Goal: Information Seeking & Learning: Understand process/instructions

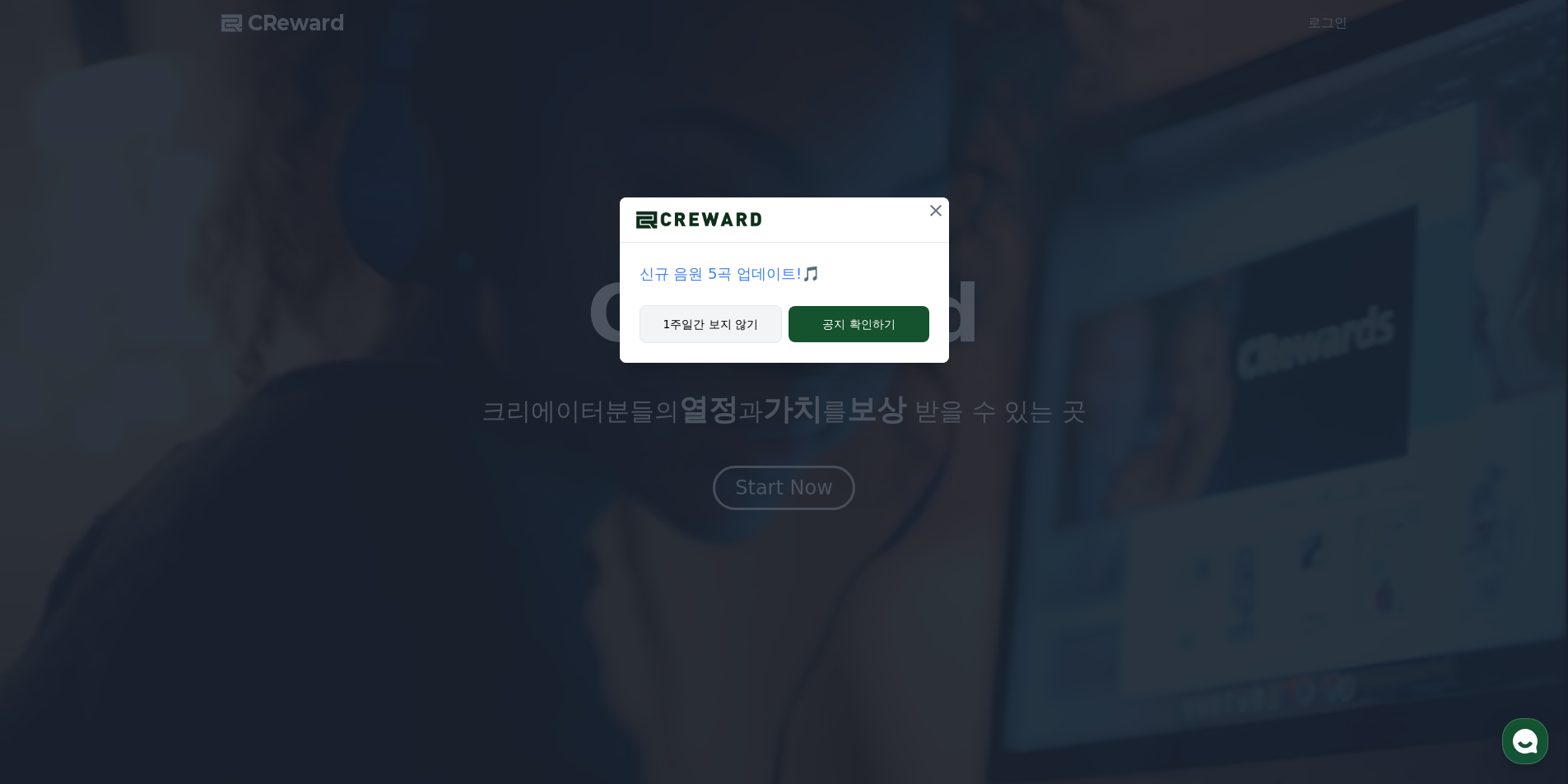
click at [731, 329] on button "1주일간 보지 않기" at bounding box center [711, 324] width 143 height 38
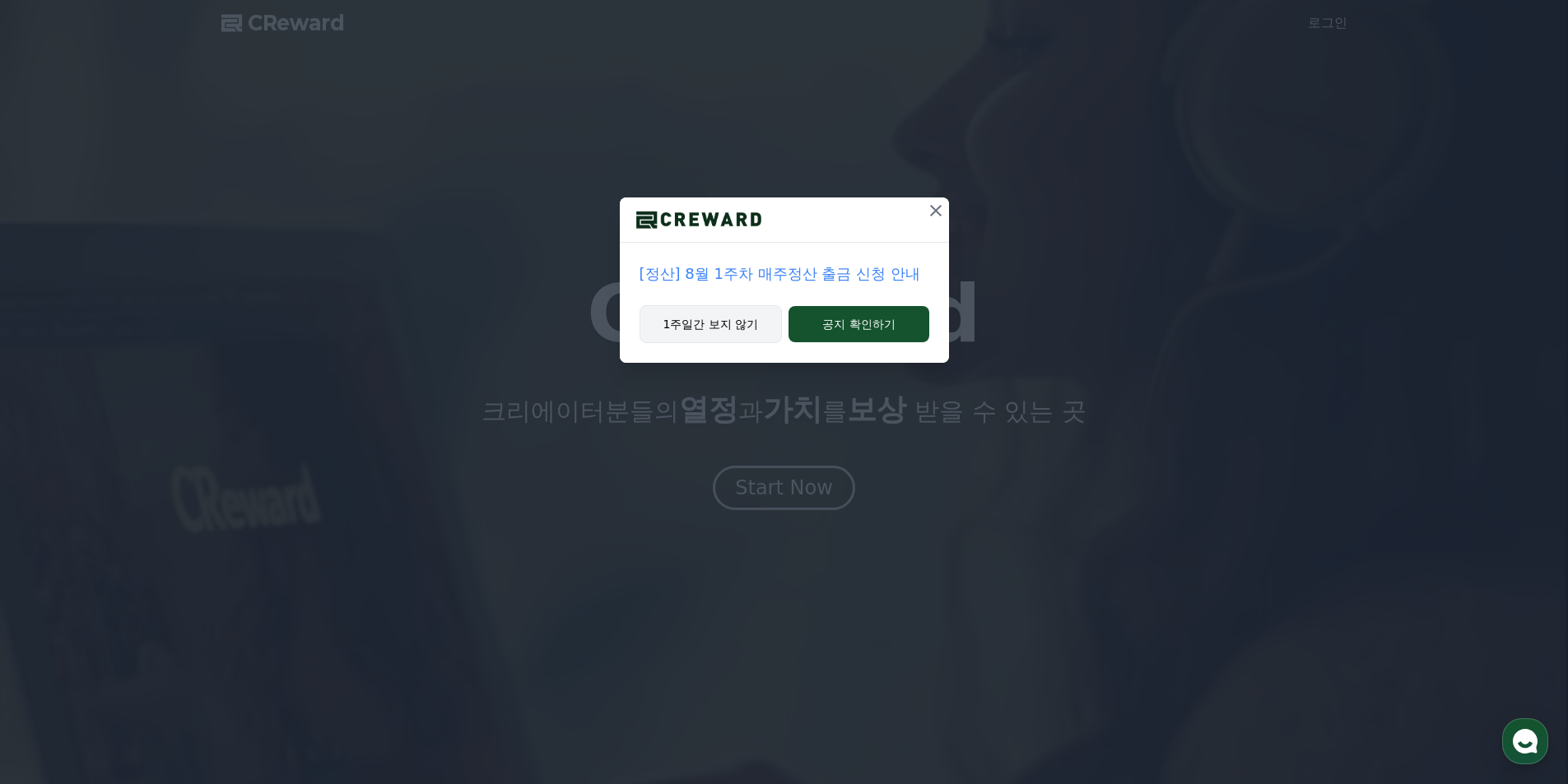
click at [741, 335] on button "1주일간 보지 않기" at bounding box center [711, 324] width 143 height 38
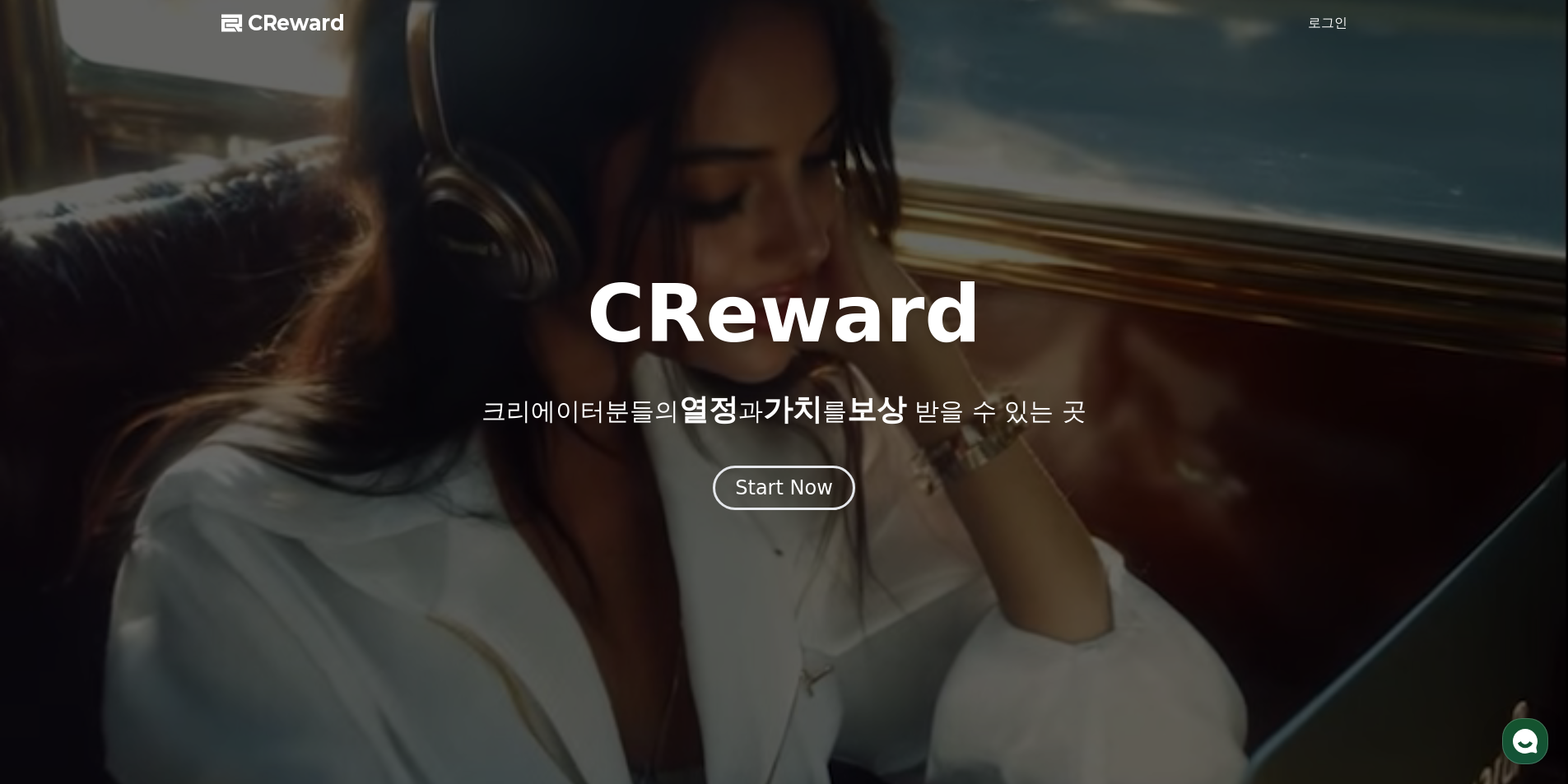
click at [1328, 22] on link "로그인" at bounding box center [1328, 23] width 40 height 20
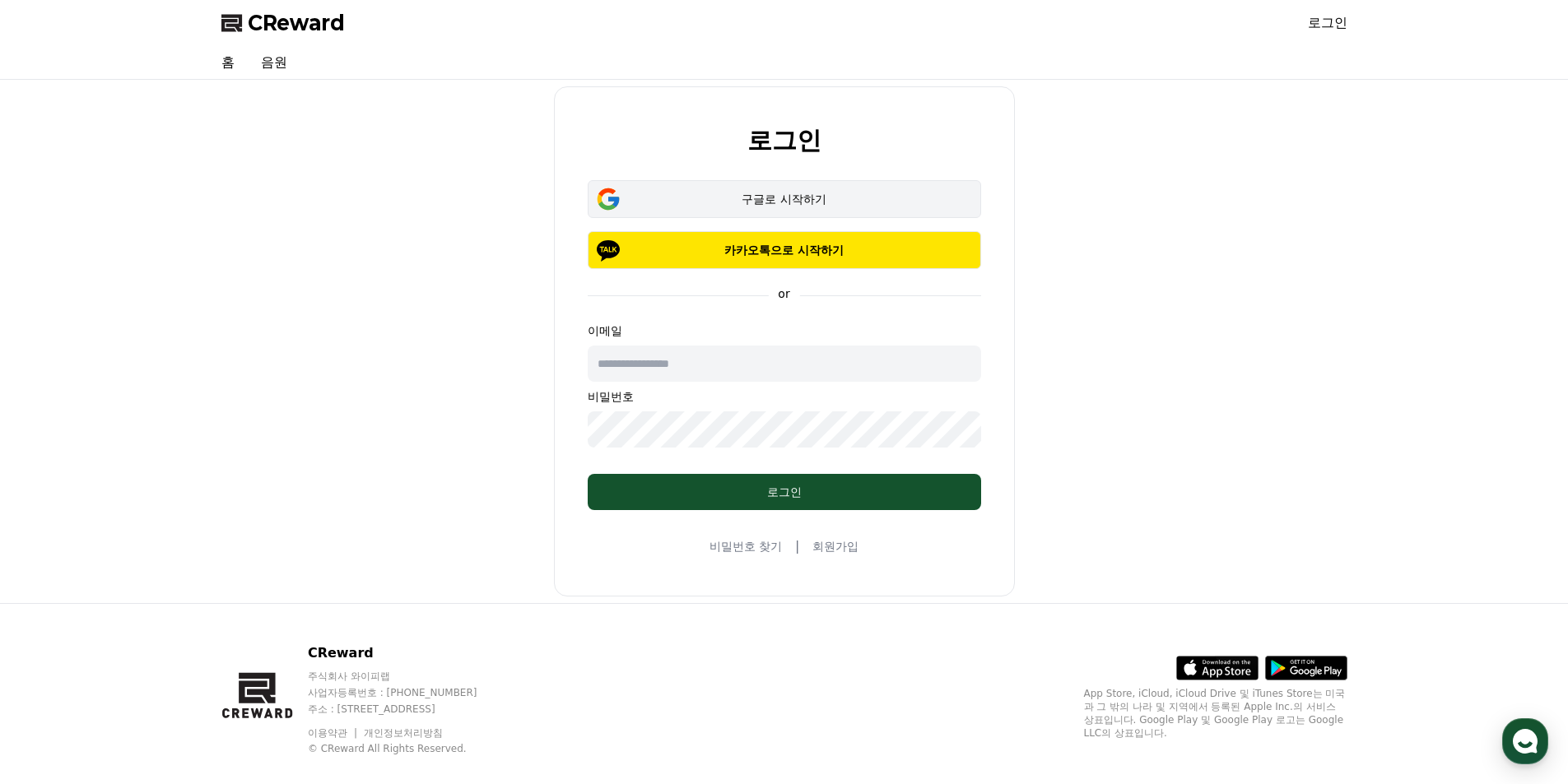
click at [813, 198] on div "구글로 시작하기" at bounding box center [784, 199] width 346 height 16
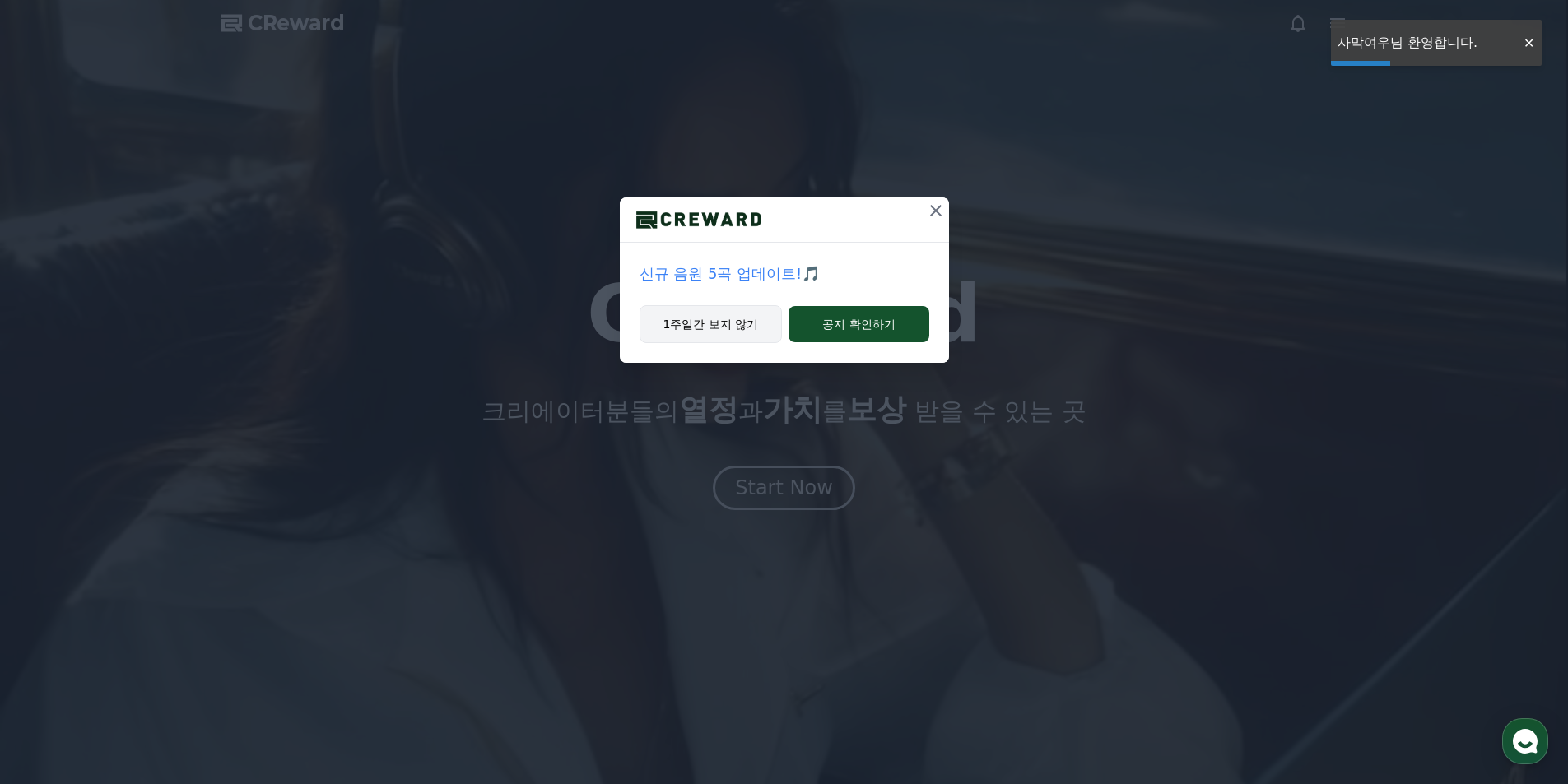
click at [678, 307] on button "1주일간 보지 않기" at bounding box center [711, 324] width 143 height 38
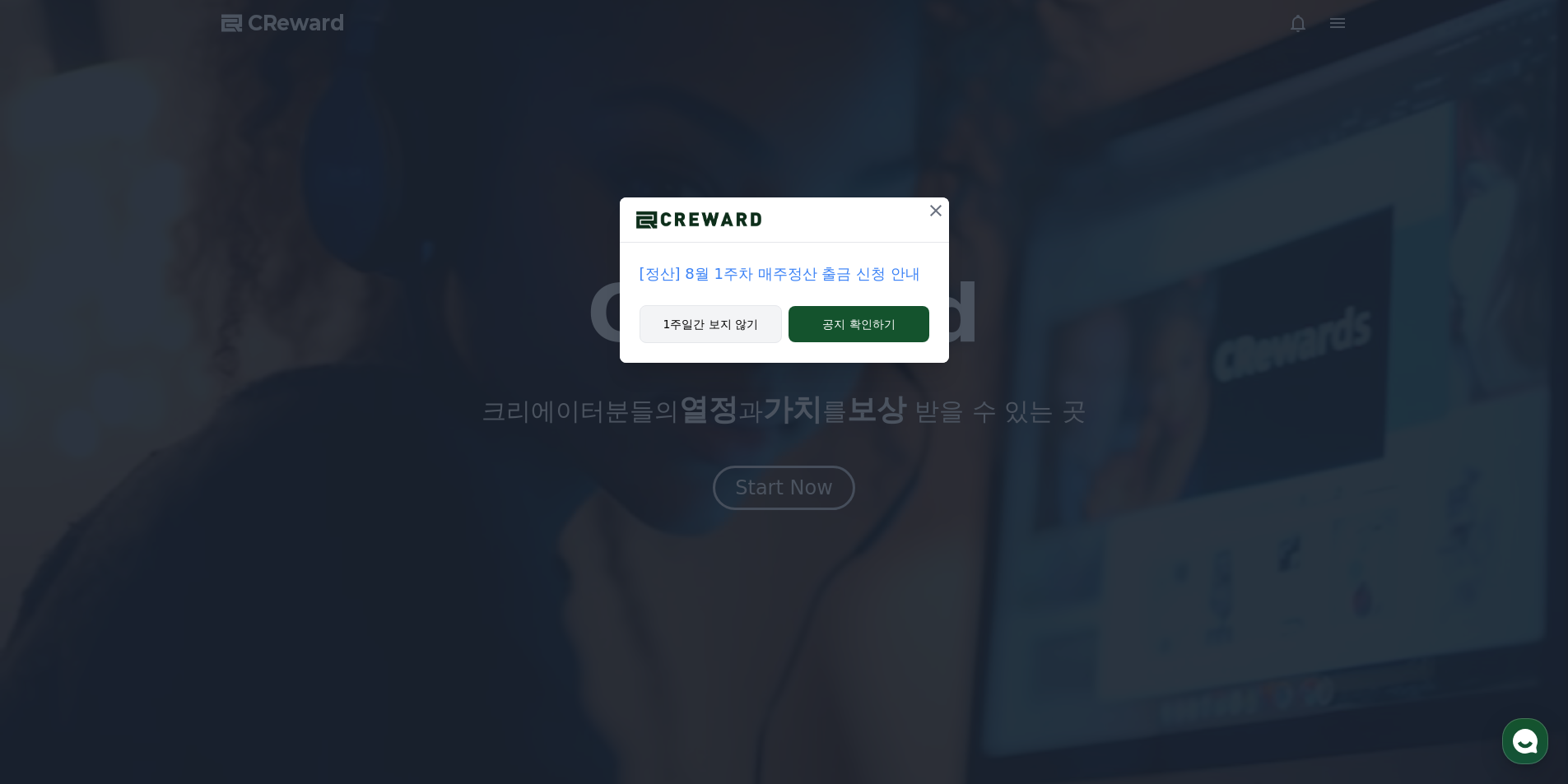
click at [704, 328] on button "1주일간 보지 않기" at bounding box center [711, 324] width 143 height 38
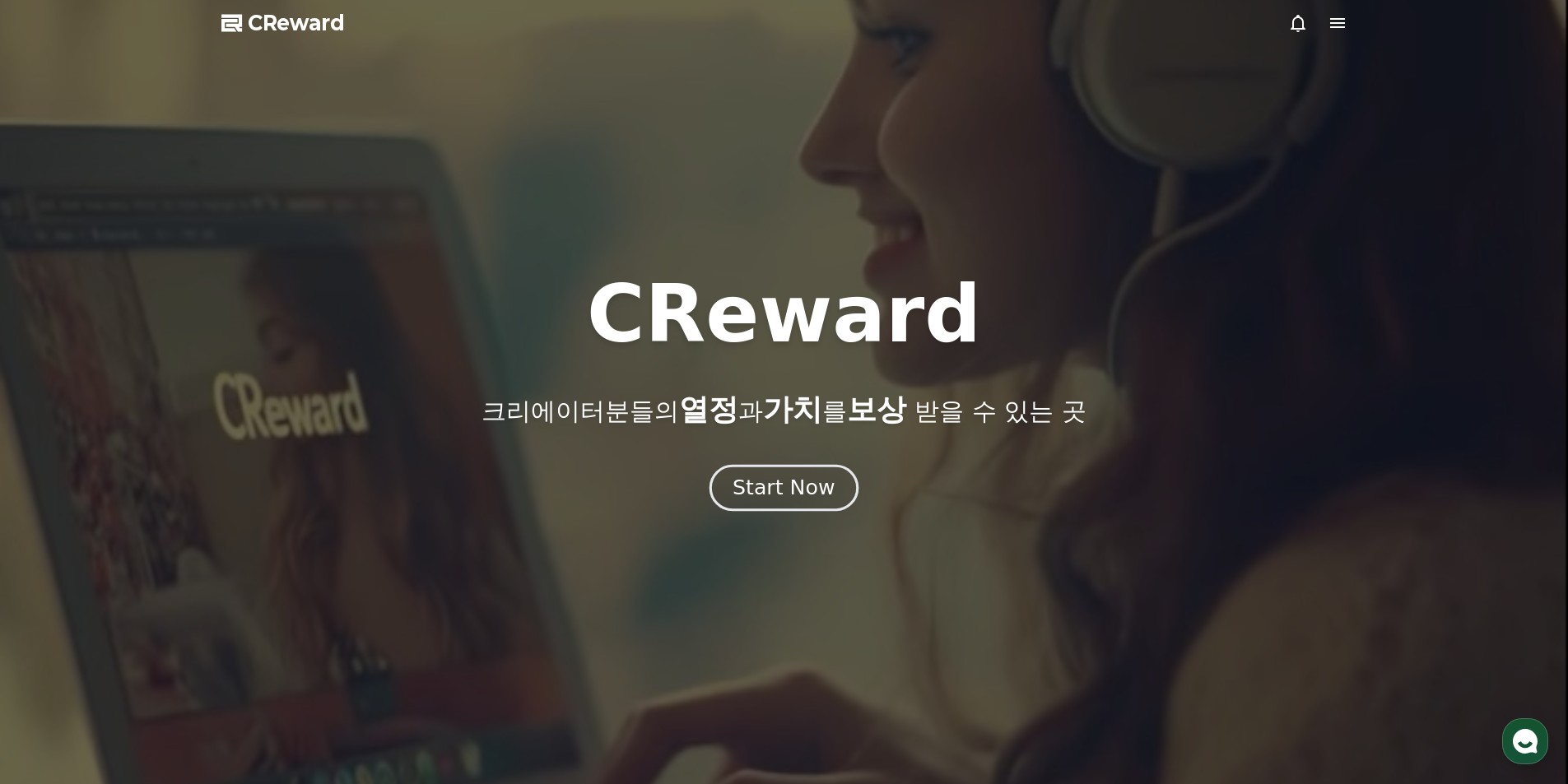
click at [812, 489] on div "Start Now" at bounding box center [784, 487] width 102 height 28
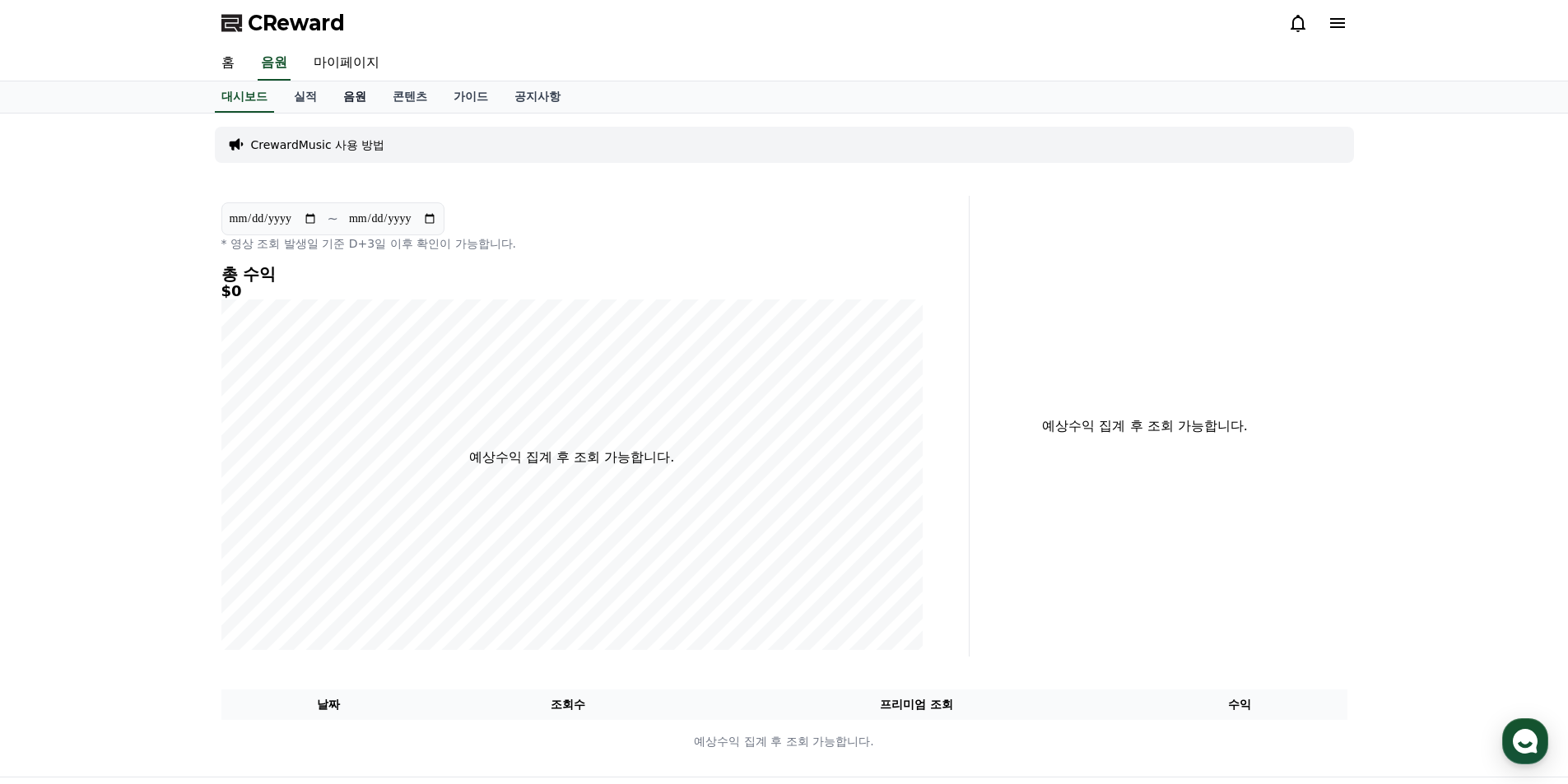
click at [367, 104] on link "음원" at bounding box center [355, 97] width 50 height 31
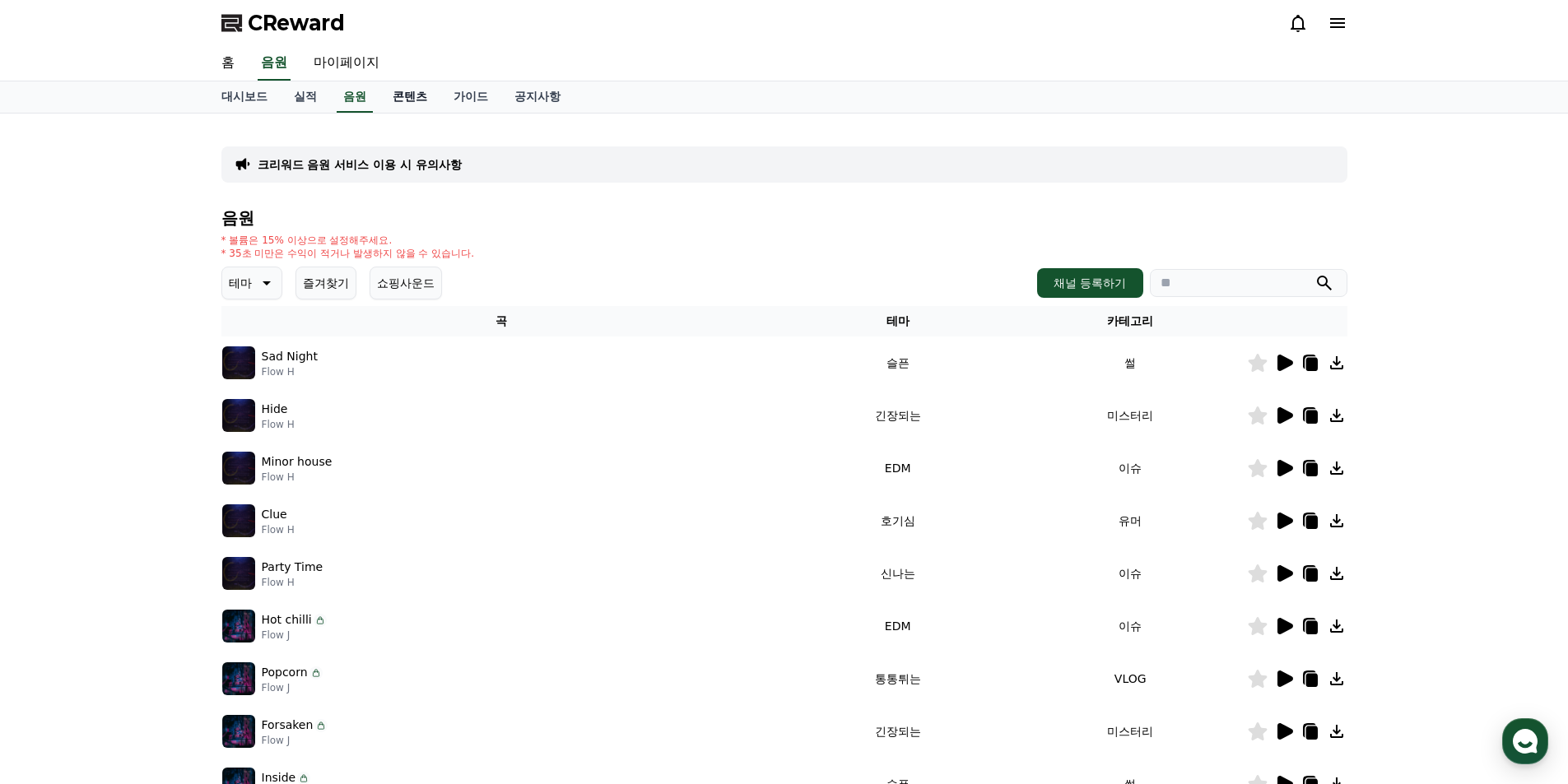
click at [417, 94] on link "콘텐츠" at bounding box center [410, 97] width 61 height 31
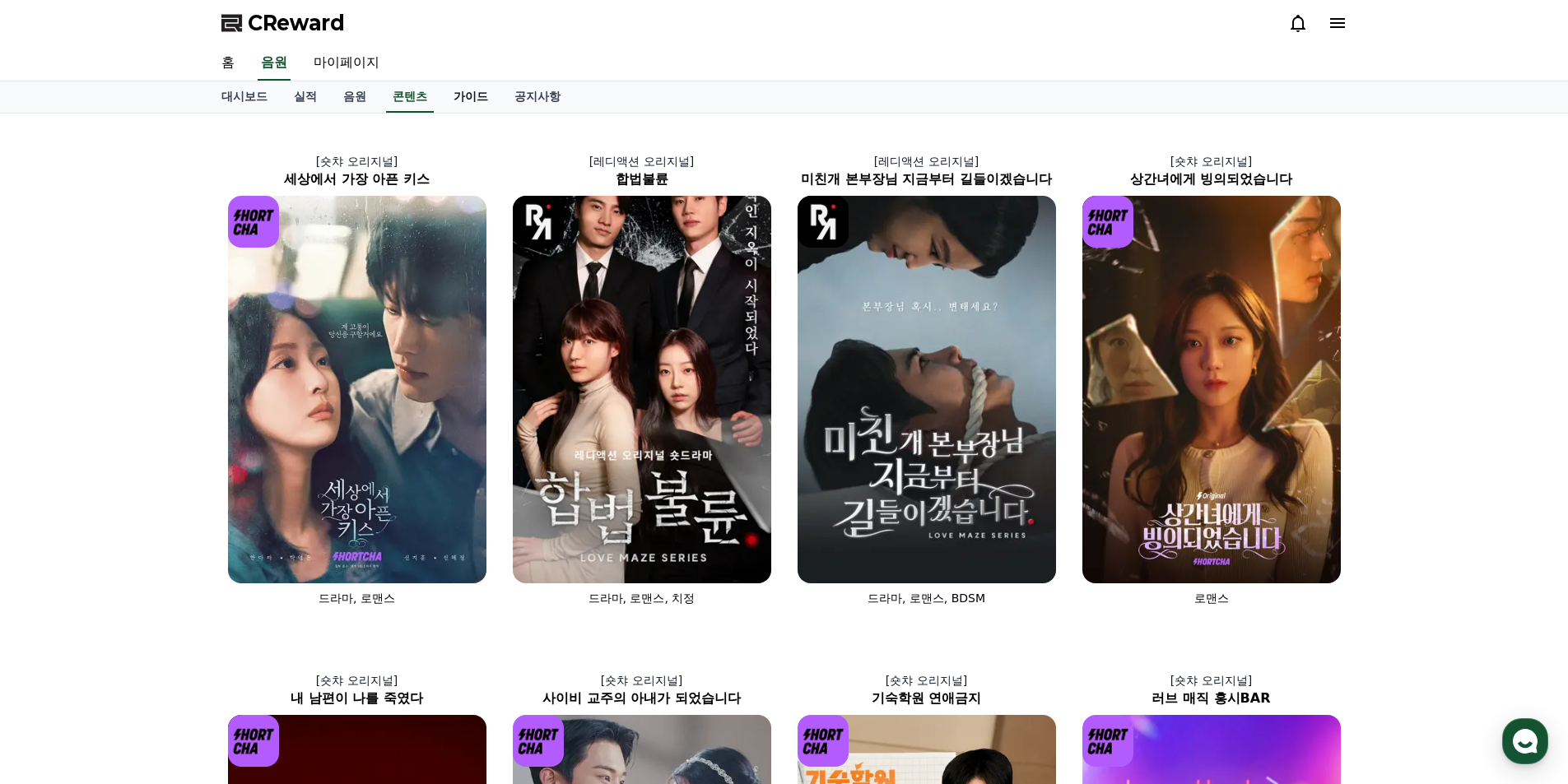
click at [486, 95] on link "가이드" at bounding box center [471, 97] width 61 height 31
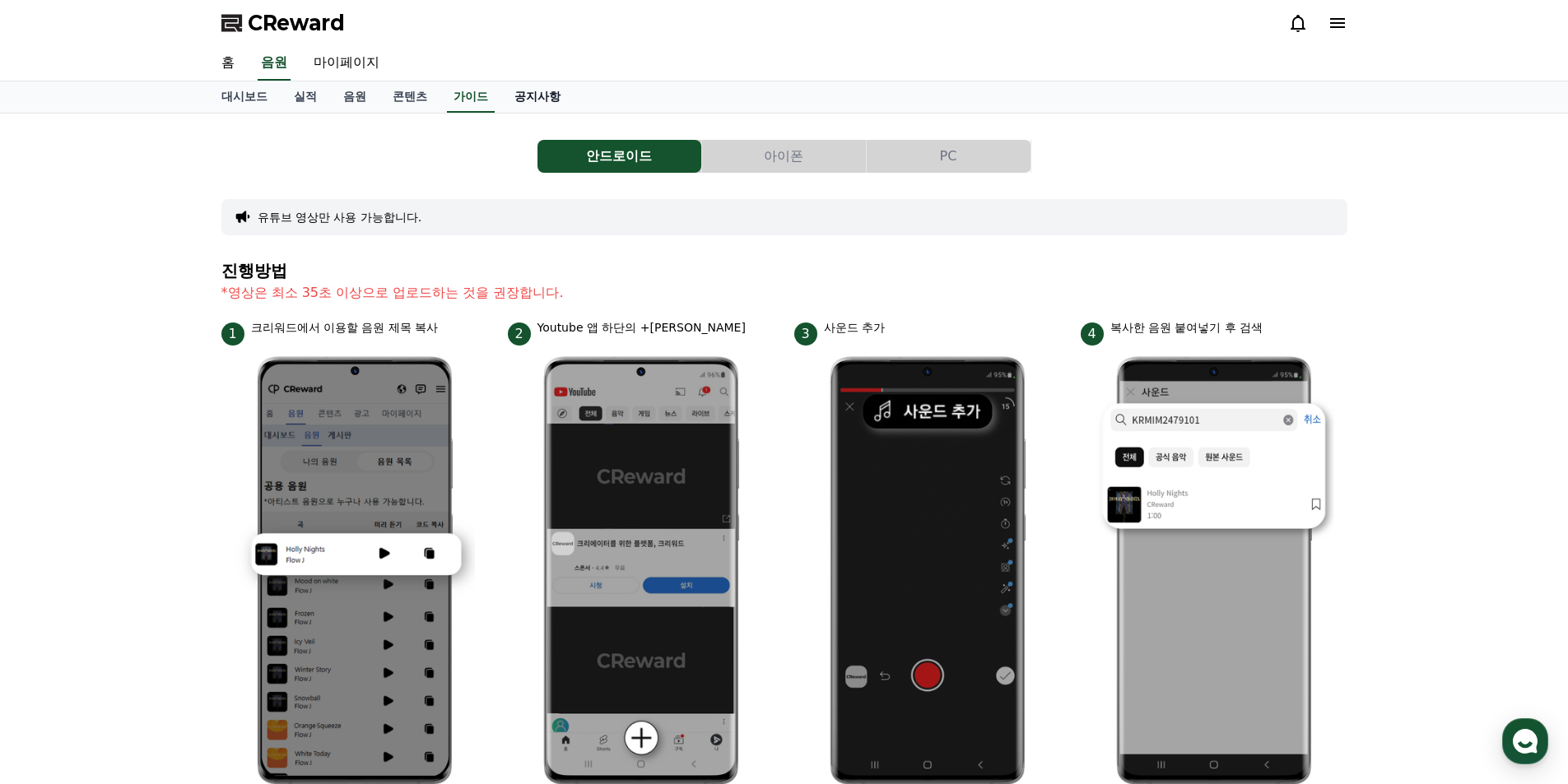
click at [544, 100] on link "공지사항" at bounding box center [538, 97] width 72 height 31
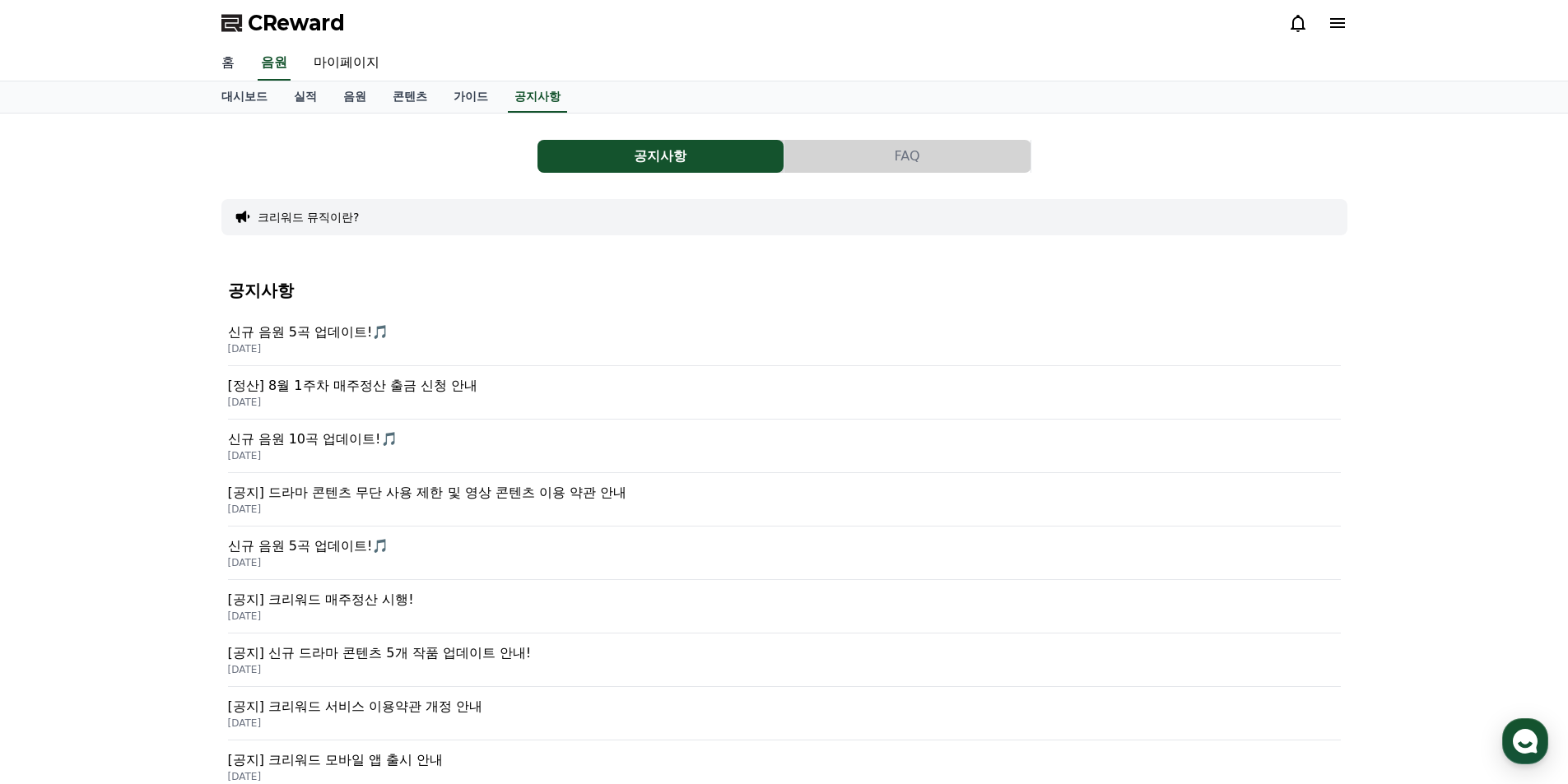
click at [242, 76] on link "홈" at bounding box center [228, 63] width 40 height 34
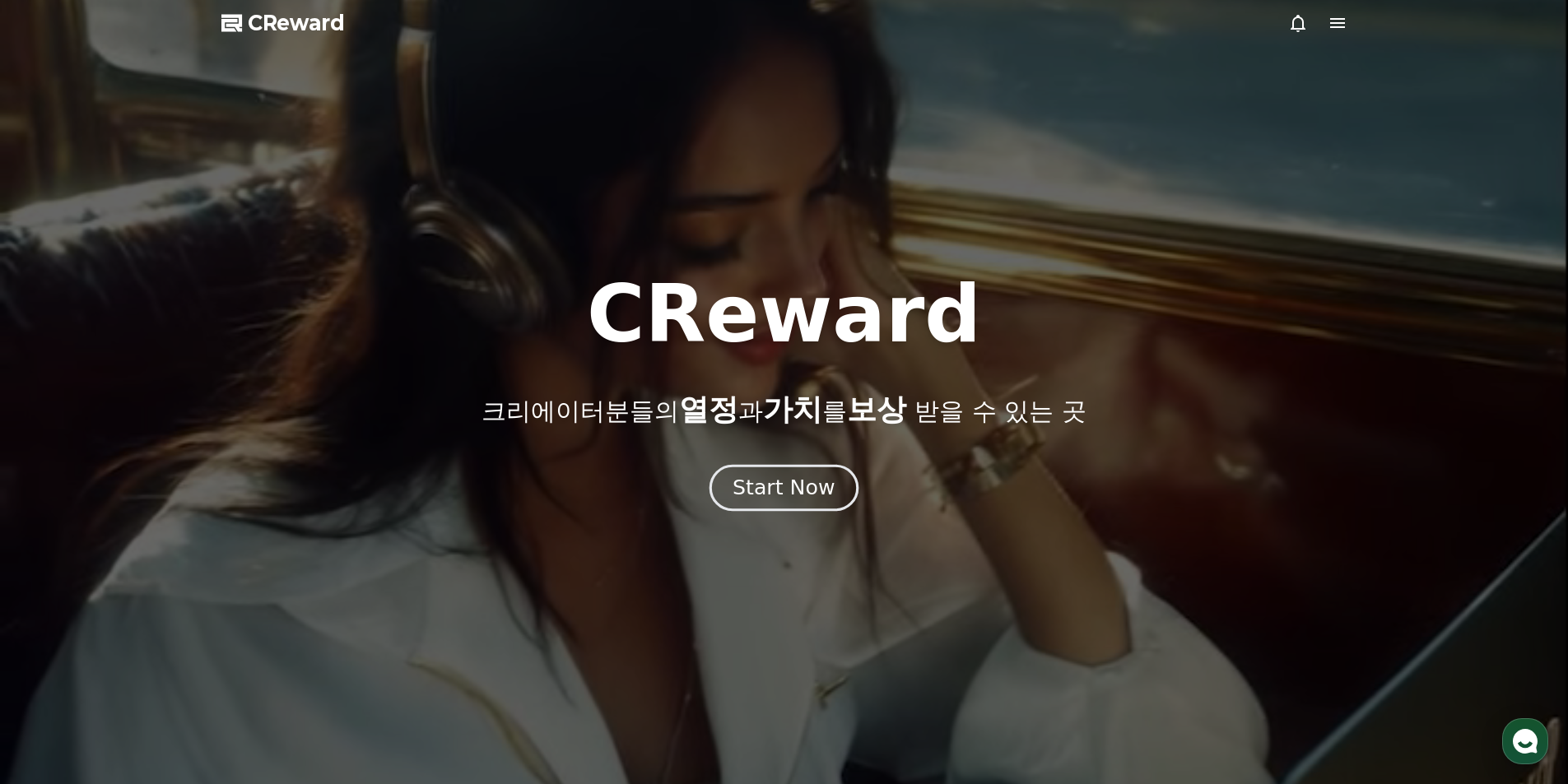
click at [748, 486] on div "Start Now" at bounding box center [784, 487] width 102 height 28
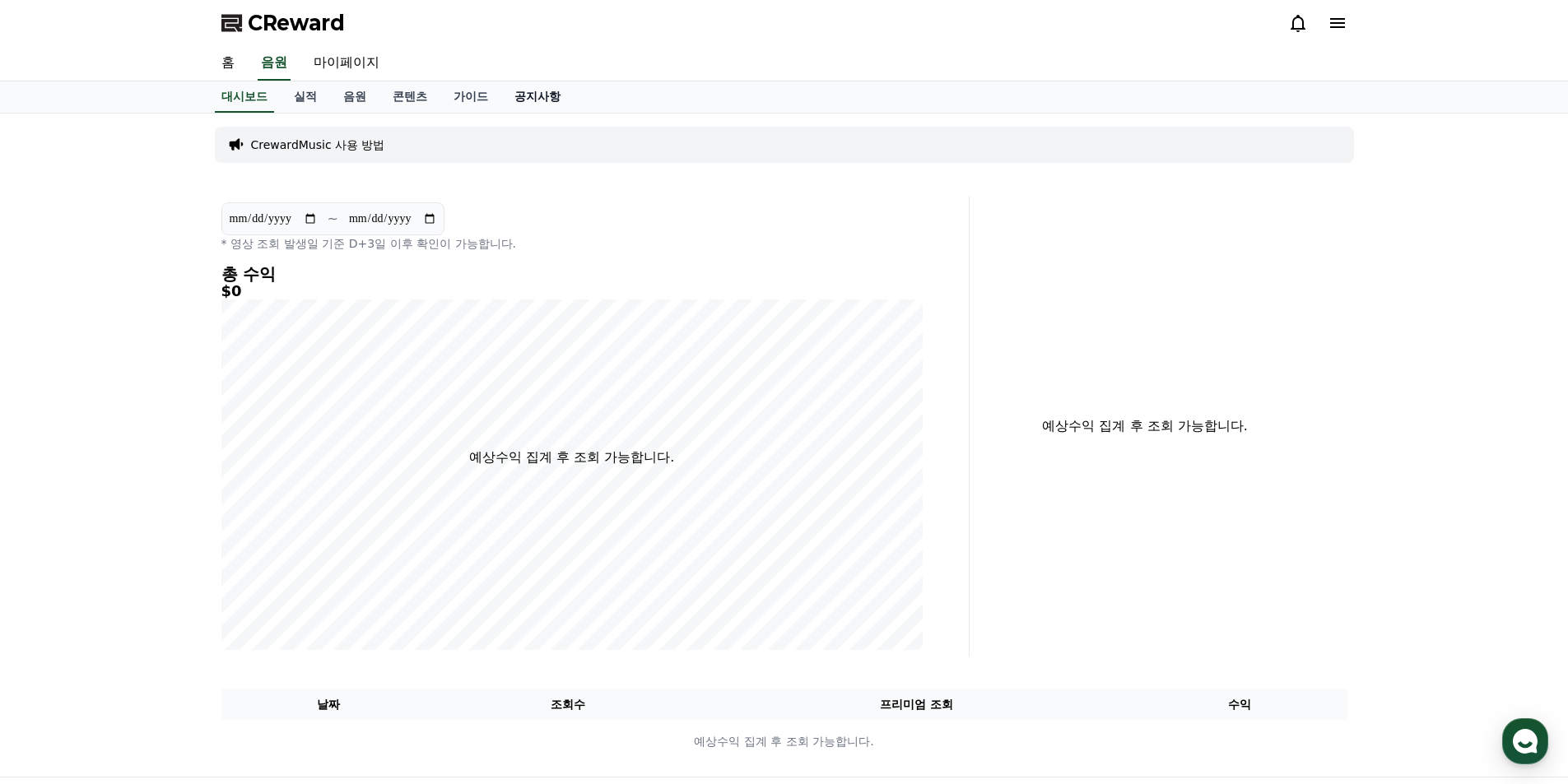
click at [537, 100] on link "공지사항" at bounding box center [538, 97] width 72 height 31
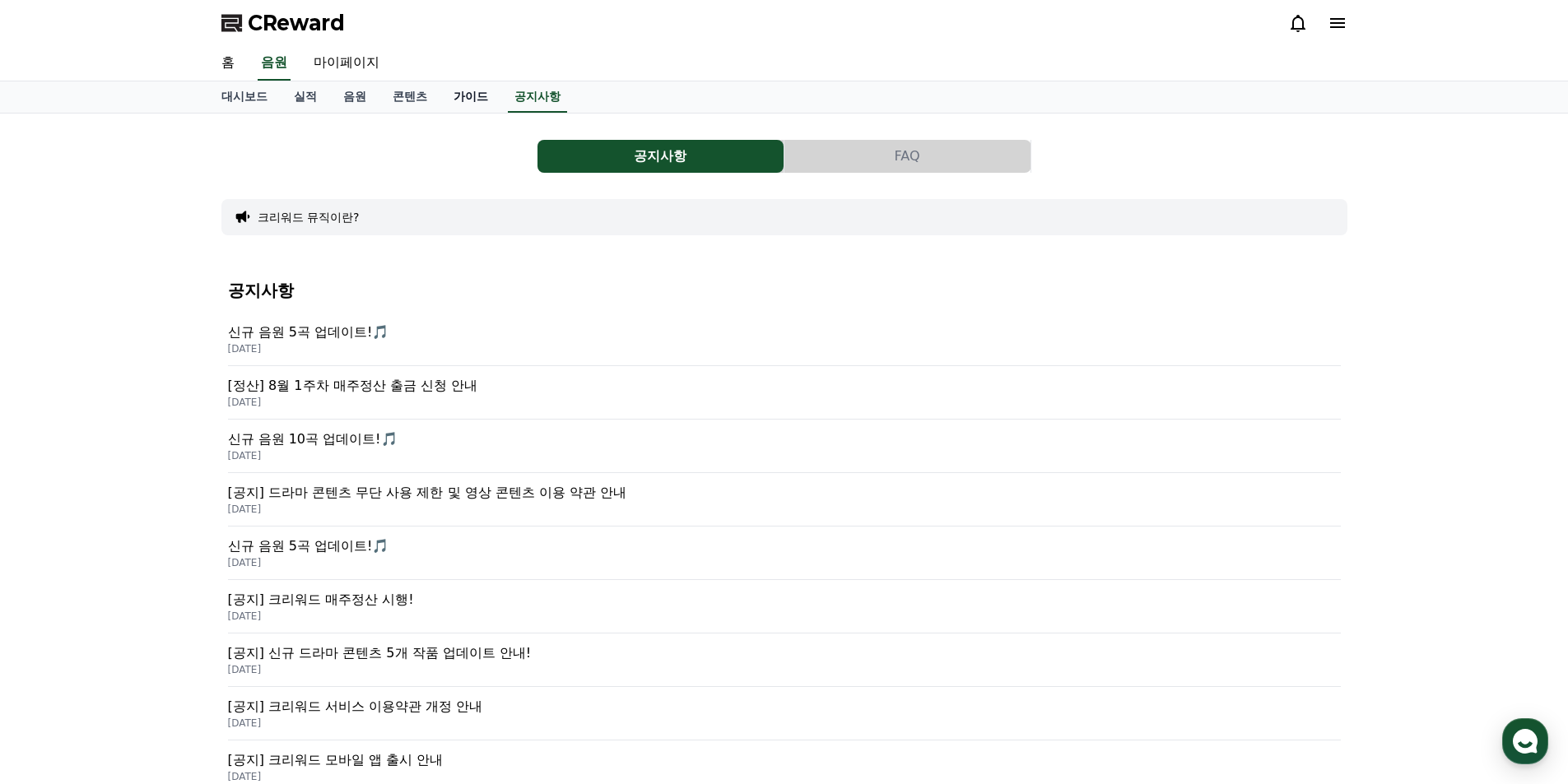
click at [476, 91] on link "가이드" at bounding box center [471, 97] width 61 height 31
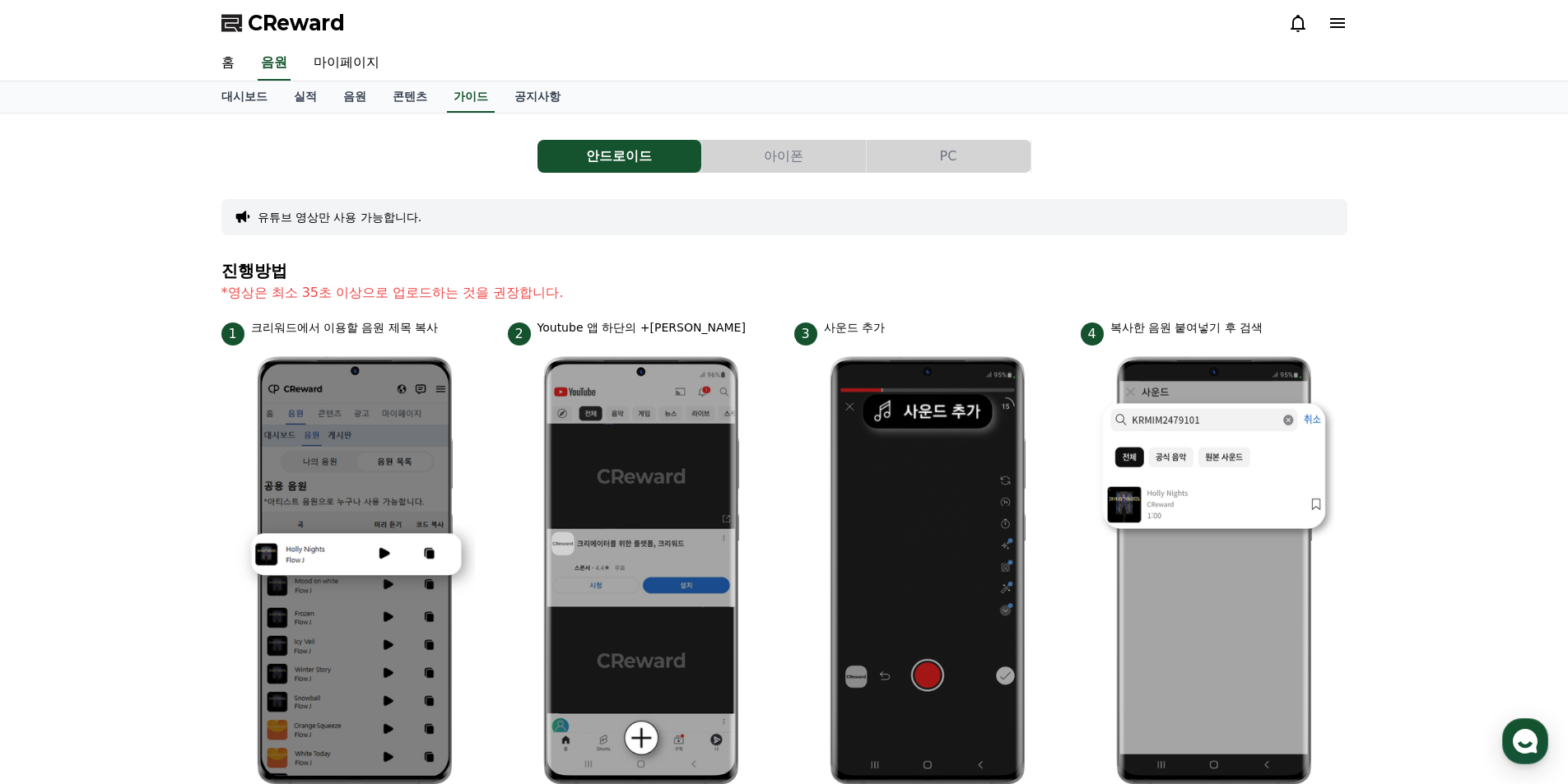
click at [814, 158] on button "아이폰" at bounding box center [784, 156] width 164 height 33
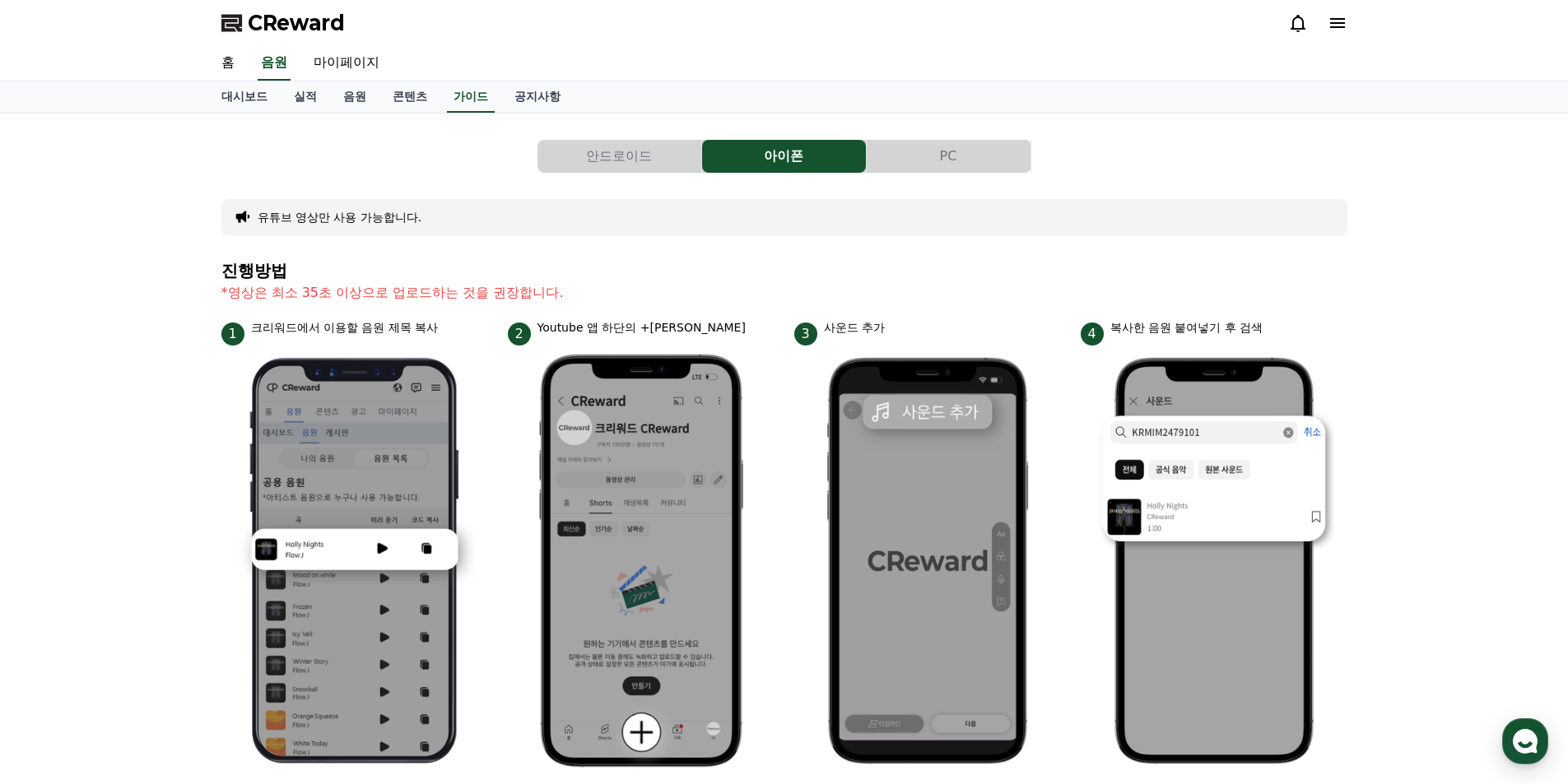
click at [946, 161] on button "PC" at bounding box center [948, 156] width 164 height 33
